Goal: Task Accomplishment & Management: Manage account settings

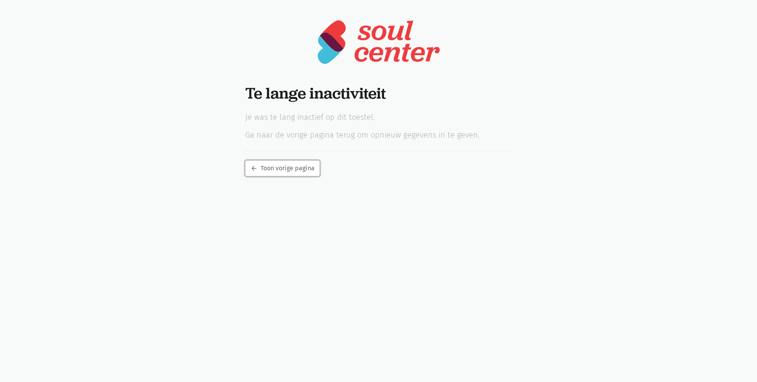
click at [291, 170] on link "arrow_back Toon vorige pagina" at bounding box center [282, 168] width 75 height 16
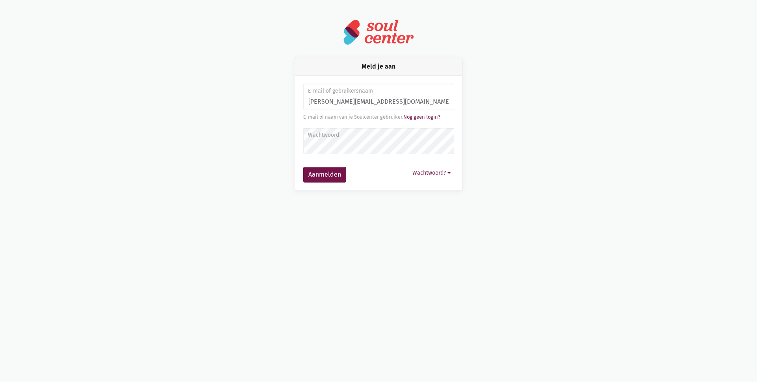
type input "[PERSON_NAME][EMAIL_ADDRESS][DOMAIN_NAME]"
click at [449, 172] on button "Wachtwoord?" at bounding box center [431, 173] width 45 height 12
click at [416, 192] on link "Aanmelden zonder wachtwoord" at bounding box center [393, 191] width 121 height 13
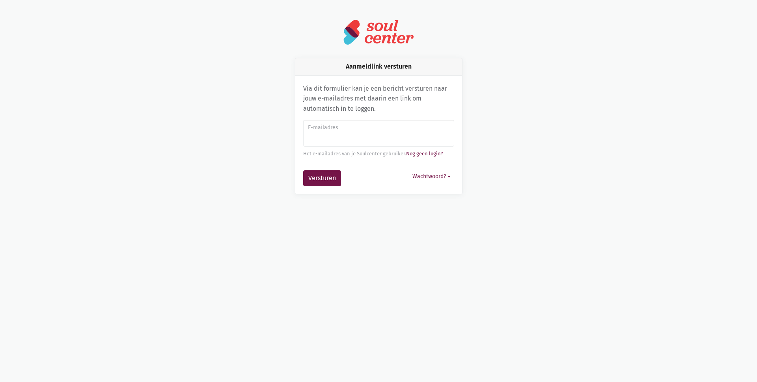
click at [346, 134] on input "E-mailadres" at bounding box center [378, 133] width 151 height 27
type input "[PERSON_NAME][EMAIL_ADDRESS][PERSON_NAME][DOMAIN_NAME]"
click at [329, 180] on button "Versturen" at bounding box center [322, 178] width 38 height 16
